Goal: Obtain resource: Obtain resource

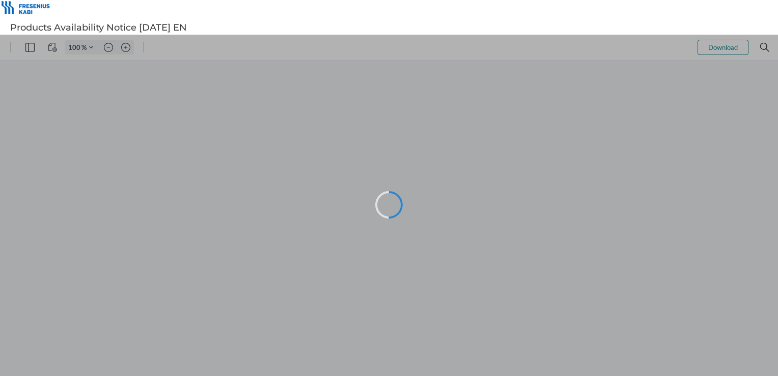
type input "78"
type input "72"
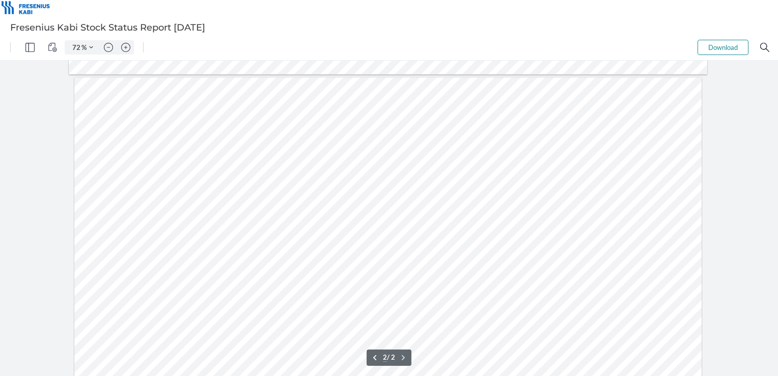
scroll to position [319, 0]
type input "1"
